Goal: Task Accomplishment & Management: Manage account settings

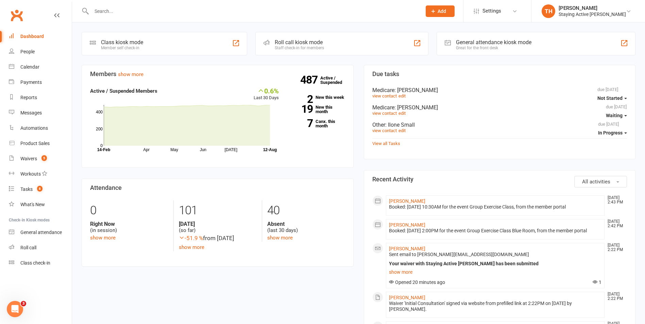
click at [148, 15] on input "text" at bounding box center [252, 11] width 327 height 10
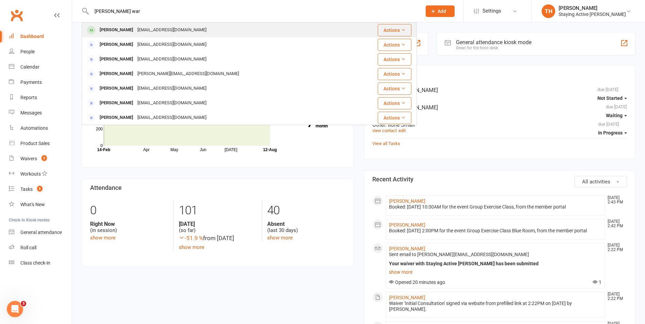
type input "[PERSON_NAME] war"
click at [122, 29] on div "[PERSON_NAME]" at bounding box center [117, 30] width 38 height 10
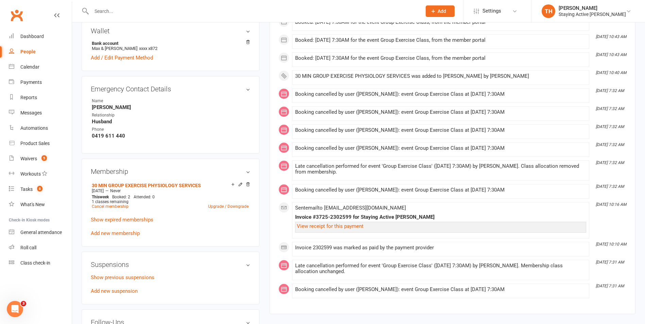
scroll to position [442, 0]
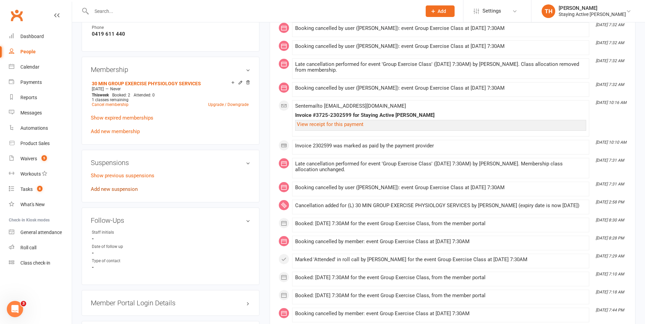
click at [114, 187] on link "Add new suspension" at bounding box center [114, 189] width 47 height 6
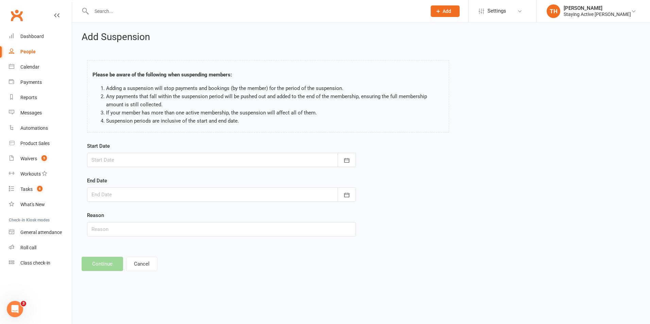
click at [166, 154] on div at bounding box center [221, 160] width 269 height 14
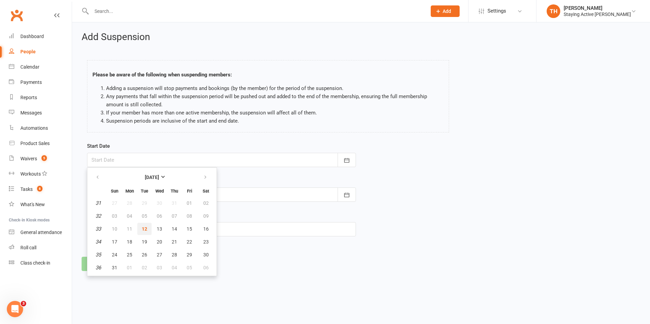
click at [145, 228] on span "12" at bounding box center [144, 228] width 5 height 5
type input "[DATE]"
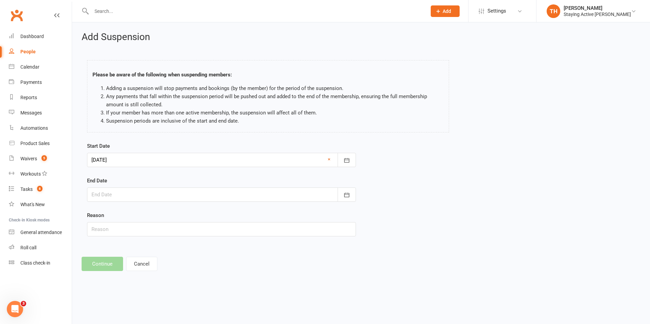
click at [124, 190] on div at bounding box center [221, 195] width 269 height 14
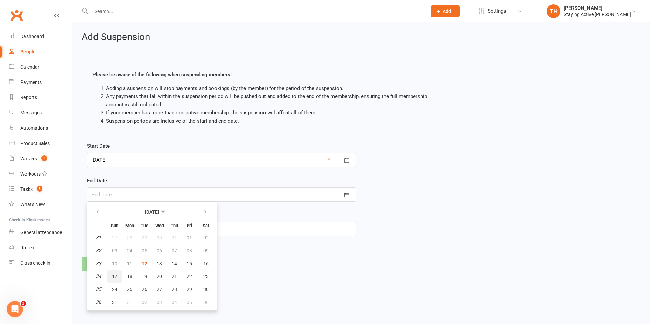
click at [111, 280] on button "17" at bounding box center [114, 277] width 14 height 12
type input "[DATE]"
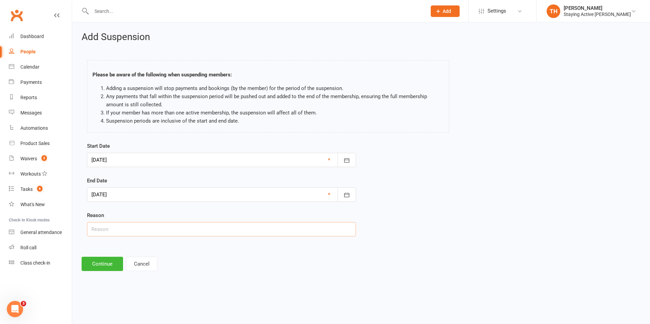
click at [118, 228] on input "text" at bounding box center [221, 229] width 269 height 14
type input "Sick"
click at [102, 266] on button "Continue" at bounding box center [102, 264] width 41 height 14
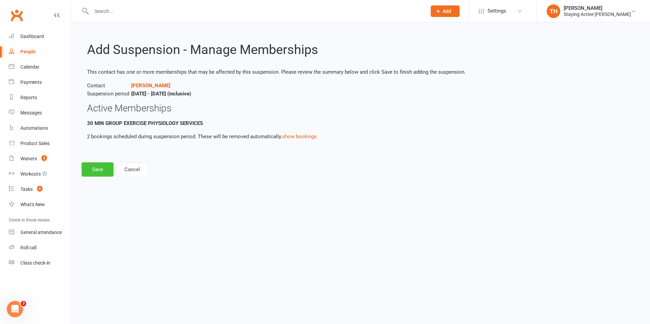
click at [97, 169] on button "Save" at bounding box center [98, 169] width 32 height 14
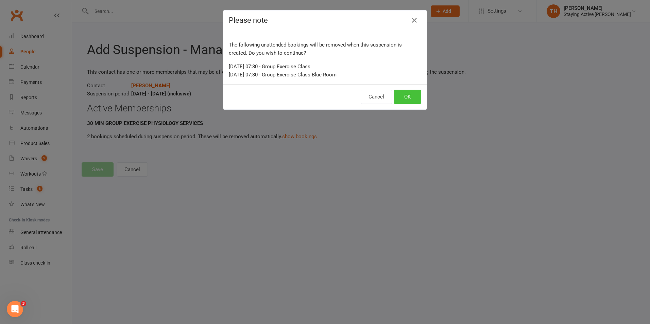
click at [402, 95] on button "OK" at bounding box center [408, 97] width 28 height 14
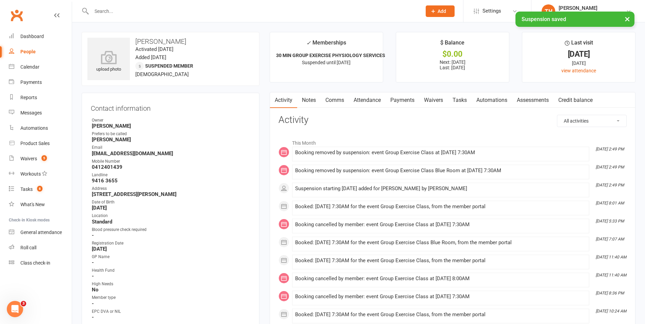
click at [410, 99] on link "Payments" at bounding box center [402, 100] width 34 height 16
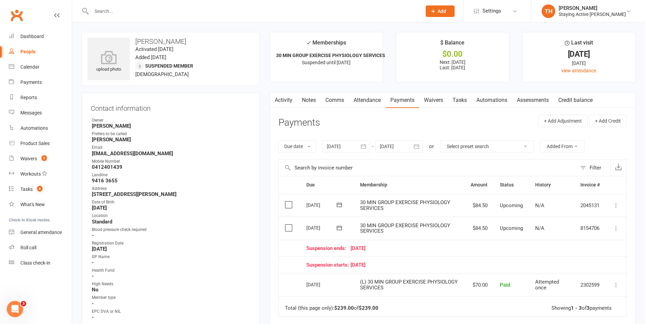
click at [617, 234] on td "Mark as Paid (Cash) Mark as Paid (POS) Mark as Paid (Other) Skip Change amount …" at bounding box center [616, 228] width 20 height 23
click at [616, 231] on icon at bounding box center [616, 228] width 7 height 7
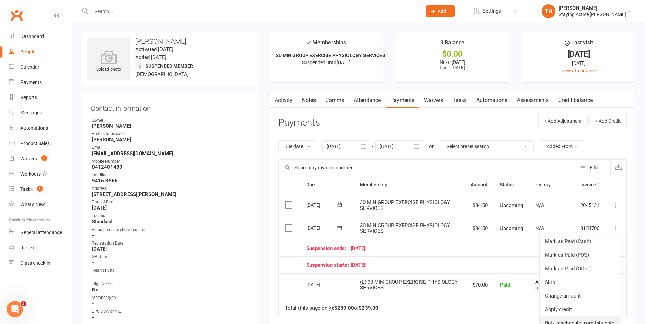
click at [586, 320] on link "Bulk reschedule from this date" at bounding box center [579, 323] width 80 height 14
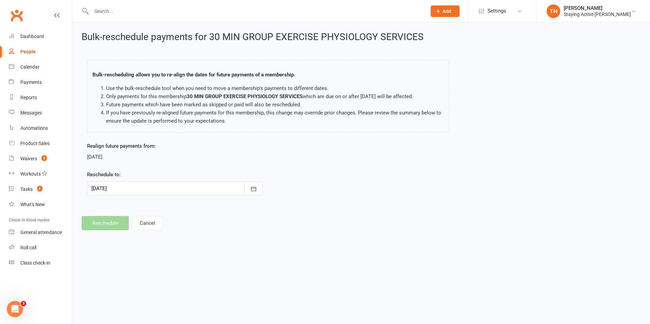
click at [144, 189] on div at bounding box center [175, 189] width 176 height 14
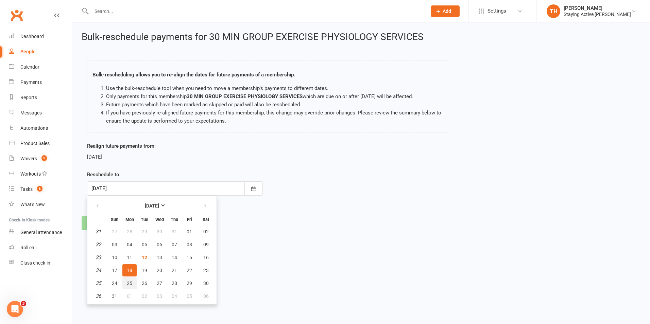
click at [127, 284] on span "25" at bounding box center [129, 283] width 5 height 5
type input "[DATE]"
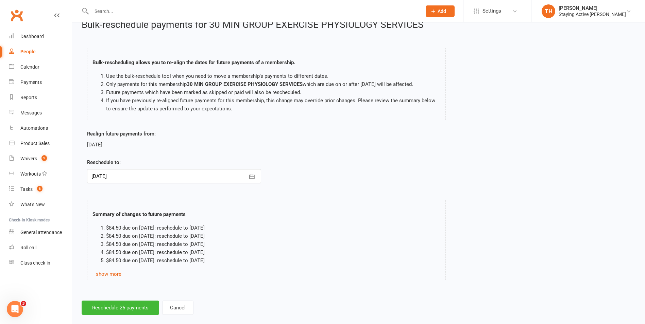
scroll to position [22, 0]
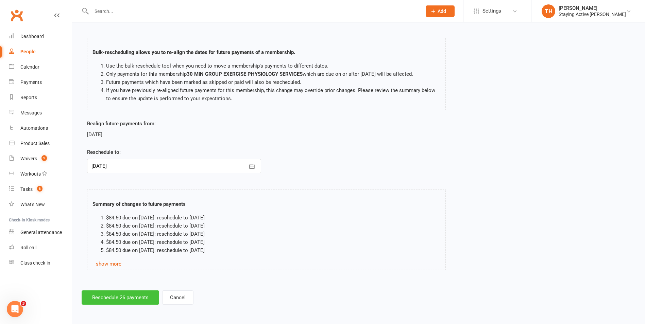
click at [124, 301] on button "Reschedule 26 payments" at bounding box center [120, 298] width 77 height 14
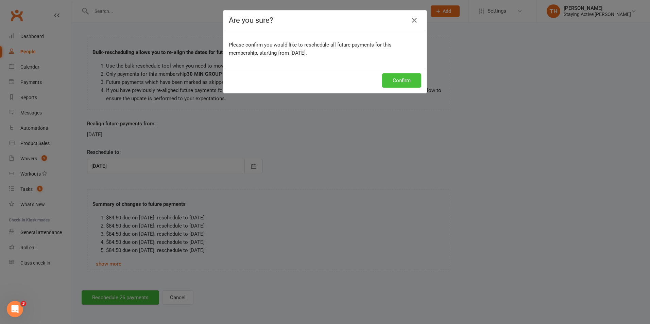
click at [397, 79] on button "Confirm" at bounding box center [401, 80] width 39 height 14
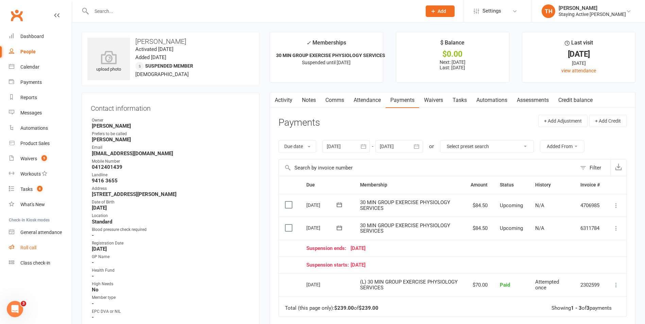
click at [39, 252] on link "Roll call" at bounding box center [40, 247] width 63 height 15
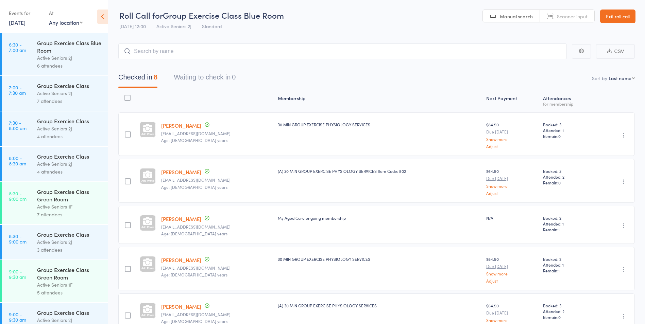
click at [25, 20] on link "12 Aug, 2025" at bounding box center [17, 22] width 17 height 7
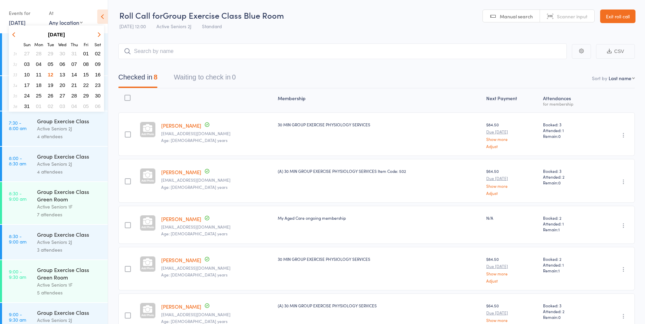
click at [115, 33] on header "Roll Call for Group Exercise Class Blue Room 12 Aug 12:00 Active Seniors 2J Sta…" at bounding box center [376, 16] width 537 height 33
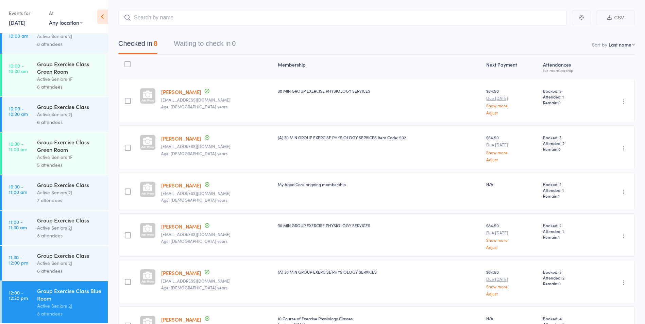
scroll to position [34, 0]
click at [25, 24] on link "12 Aug, 2025" at bounding box center [17, 22] width 17 height 7
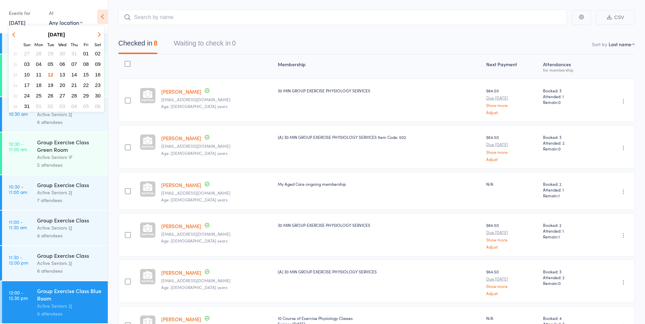
drag, startPoint x: 25, startPoint y: 24, endPoint x: 58, endPoint y: 74, distance: 60.2
click at [58, 74] on button "13" at bounding box center [62, 74] width 11 height 9
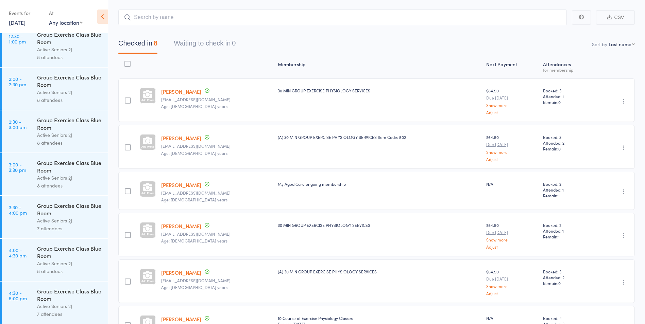
scroll to position [876, 0]
click at [102, 21] on icon at bounding box center [102, 17] width 11 height 14
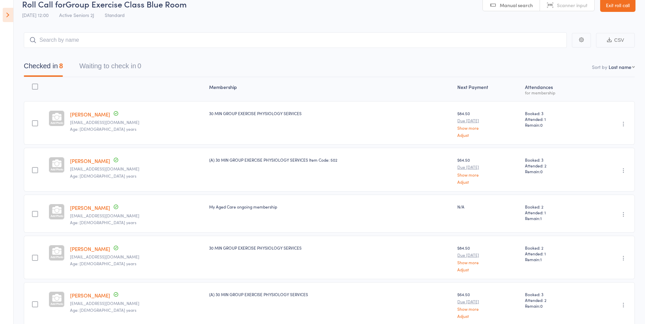
scroll to position [0, 0]
